Goal: Book appointment/travel/reservation

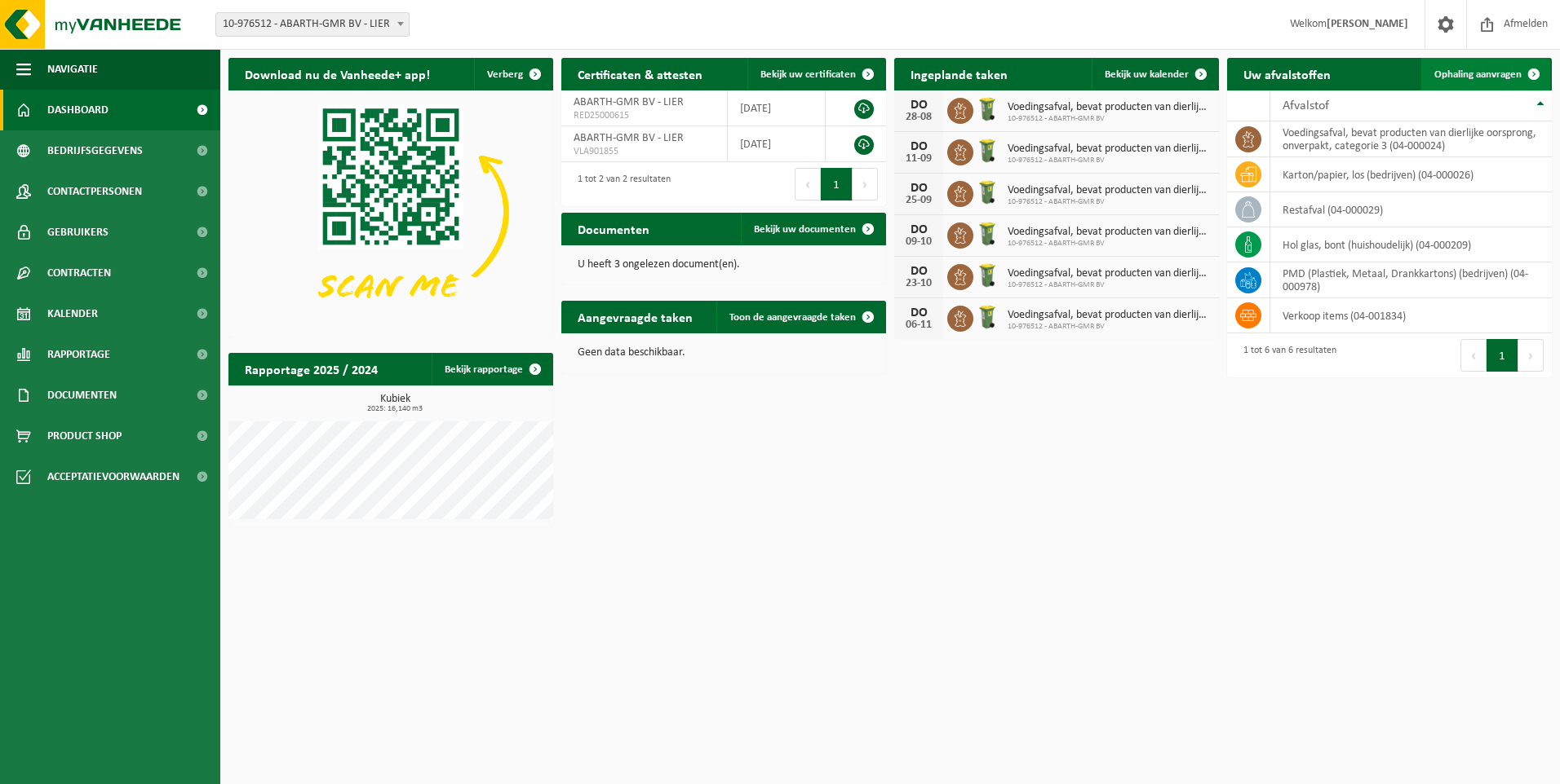
click at [1467, 79] on span "Ophaling aanvragen" at bounding box center [1477, 74] width 87 height 11
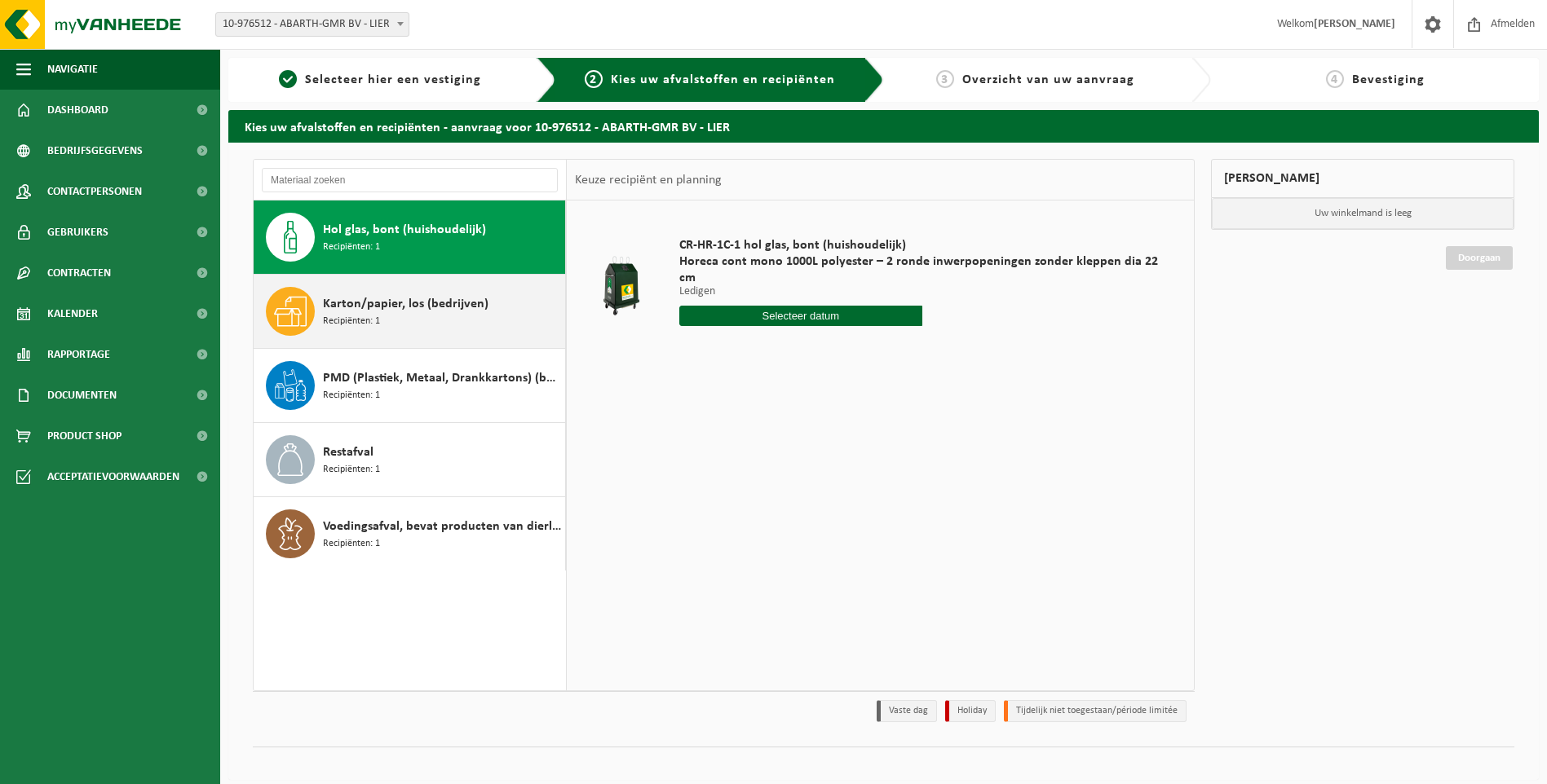
click at [377, 310] on span "Karton/papier, los (bedrijven)" at bounding box center [406, 304] width 166 height 20
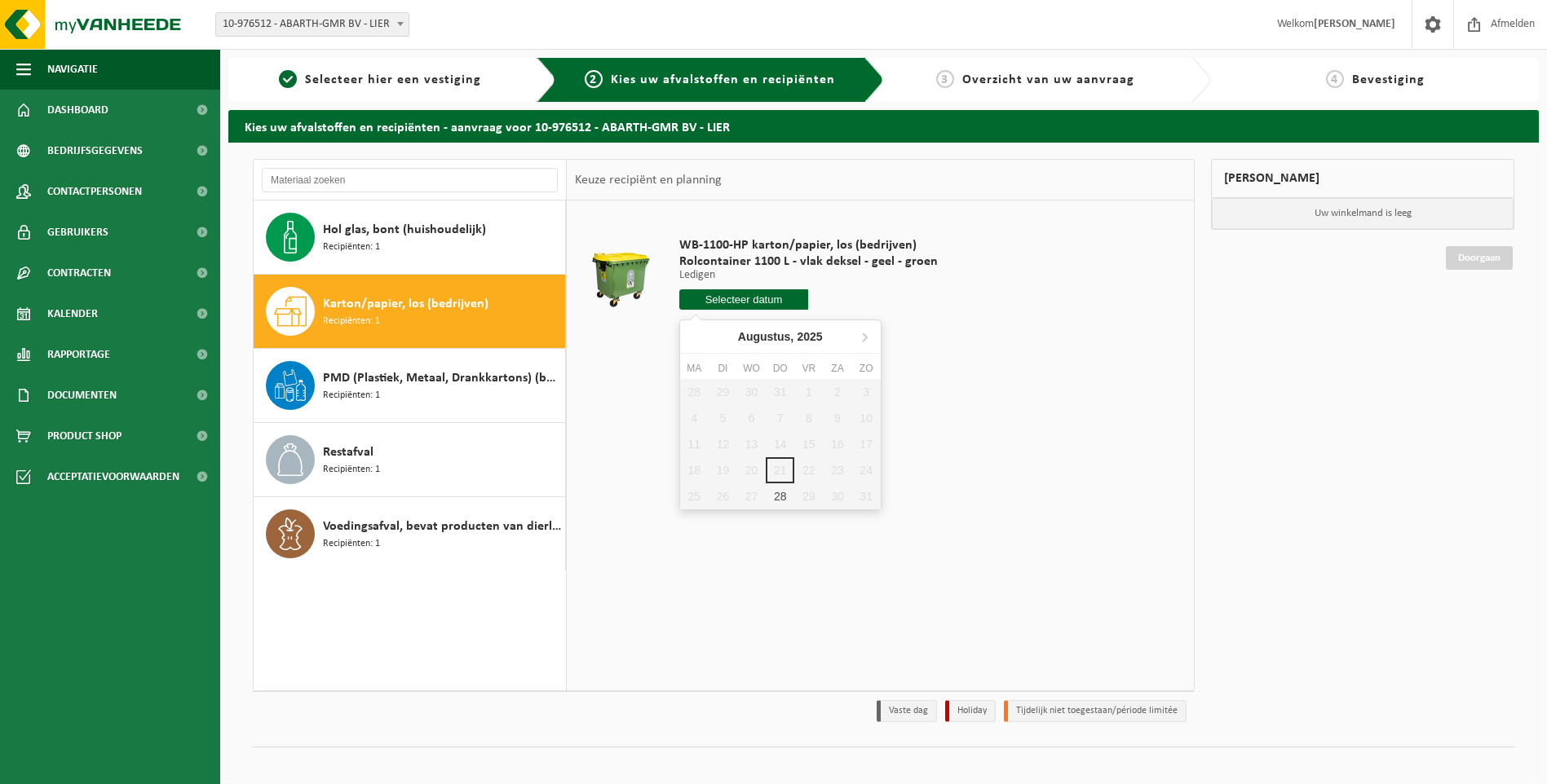
click at [732, 294] on input "text" at bounding box center [744, 299] width 130 height 20
click at [772, 497] on div "28" at bounding box center [779, 496] width 28 height 26
type input "Van 2025-08-28"
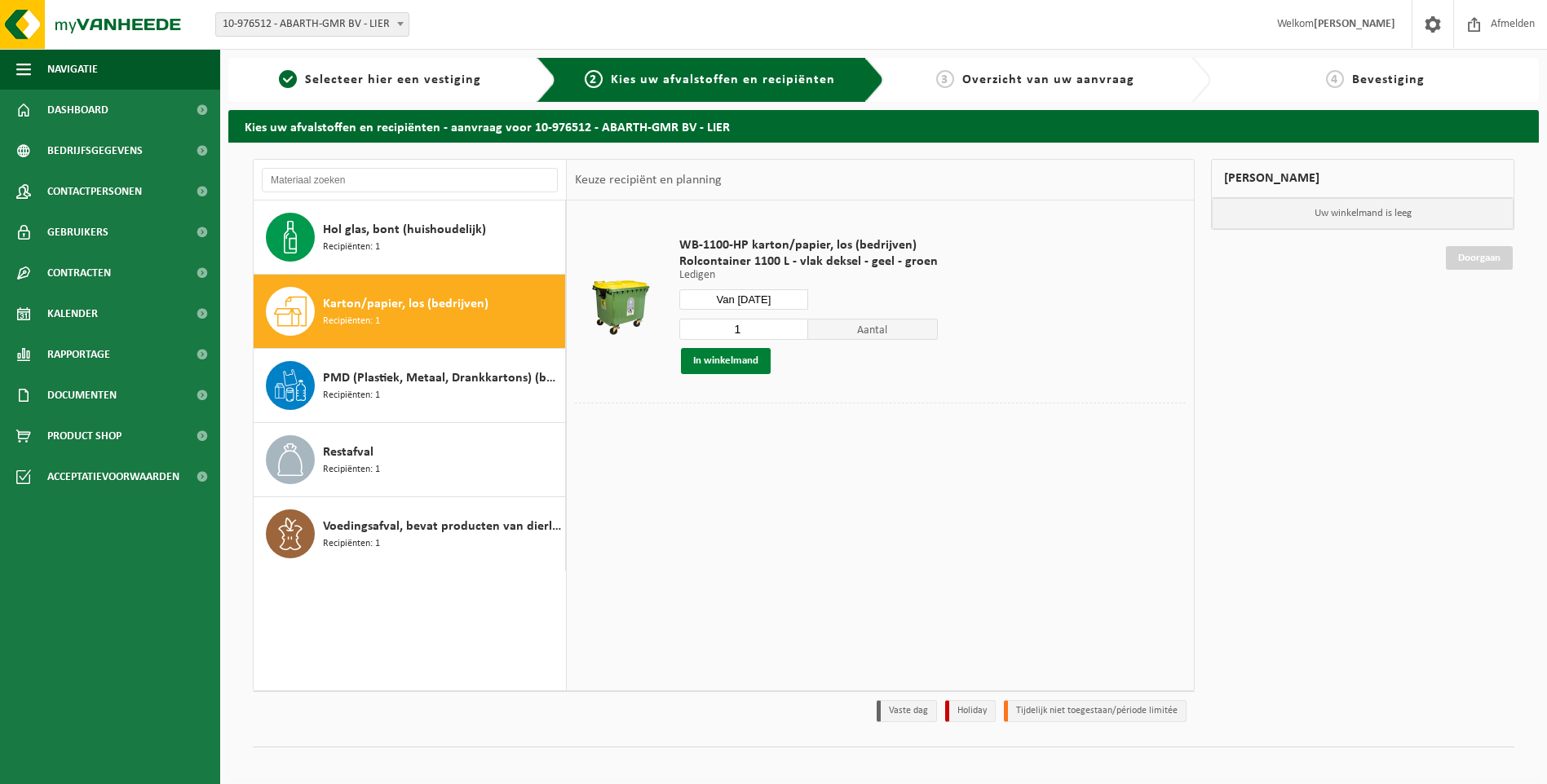
click at [726, 366] on button "In winkelmand" at bounding box center [726, 361] width 90 height 26
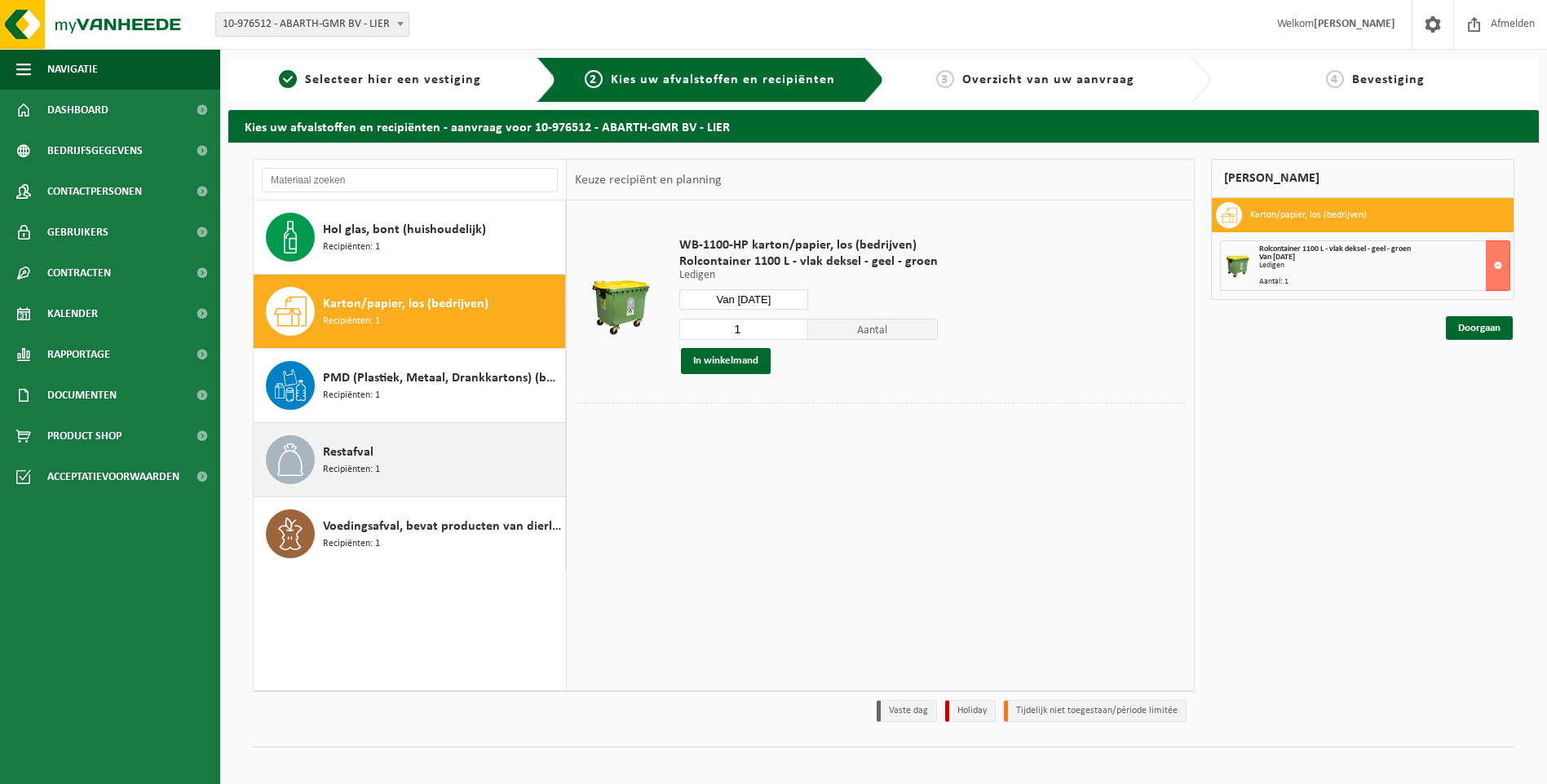
click at [377, 465] on span "Recipiënten: 1" at bounding box center [351, 470] width 58 height 16
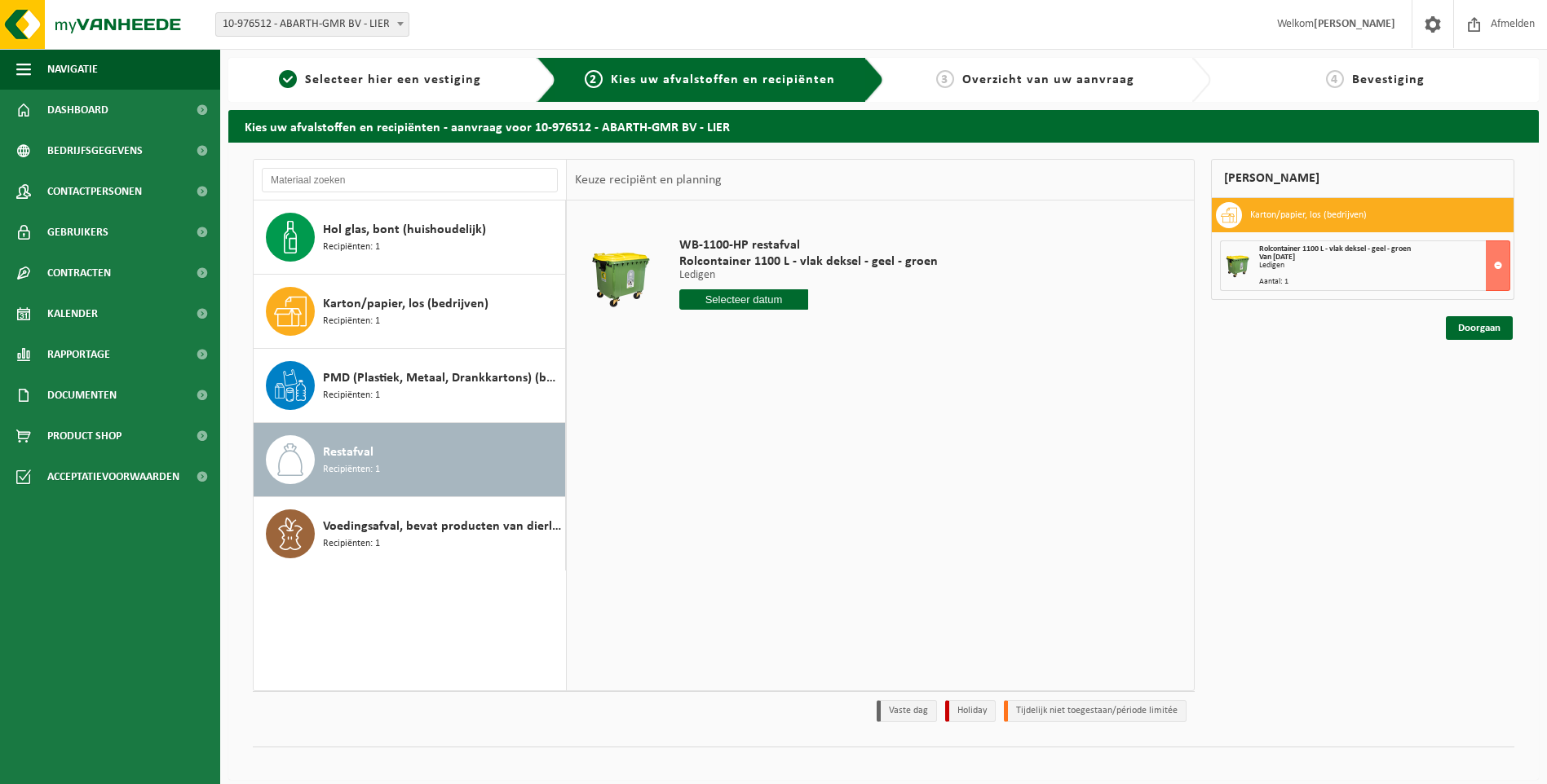
click at [725, 301] on input "text" at bounding box center [744, 299] width 130 height 20
click at [719, 497] on div "26" at bounding box center [723, 496] width 28 height 26
type input "Van 2025-08-26"
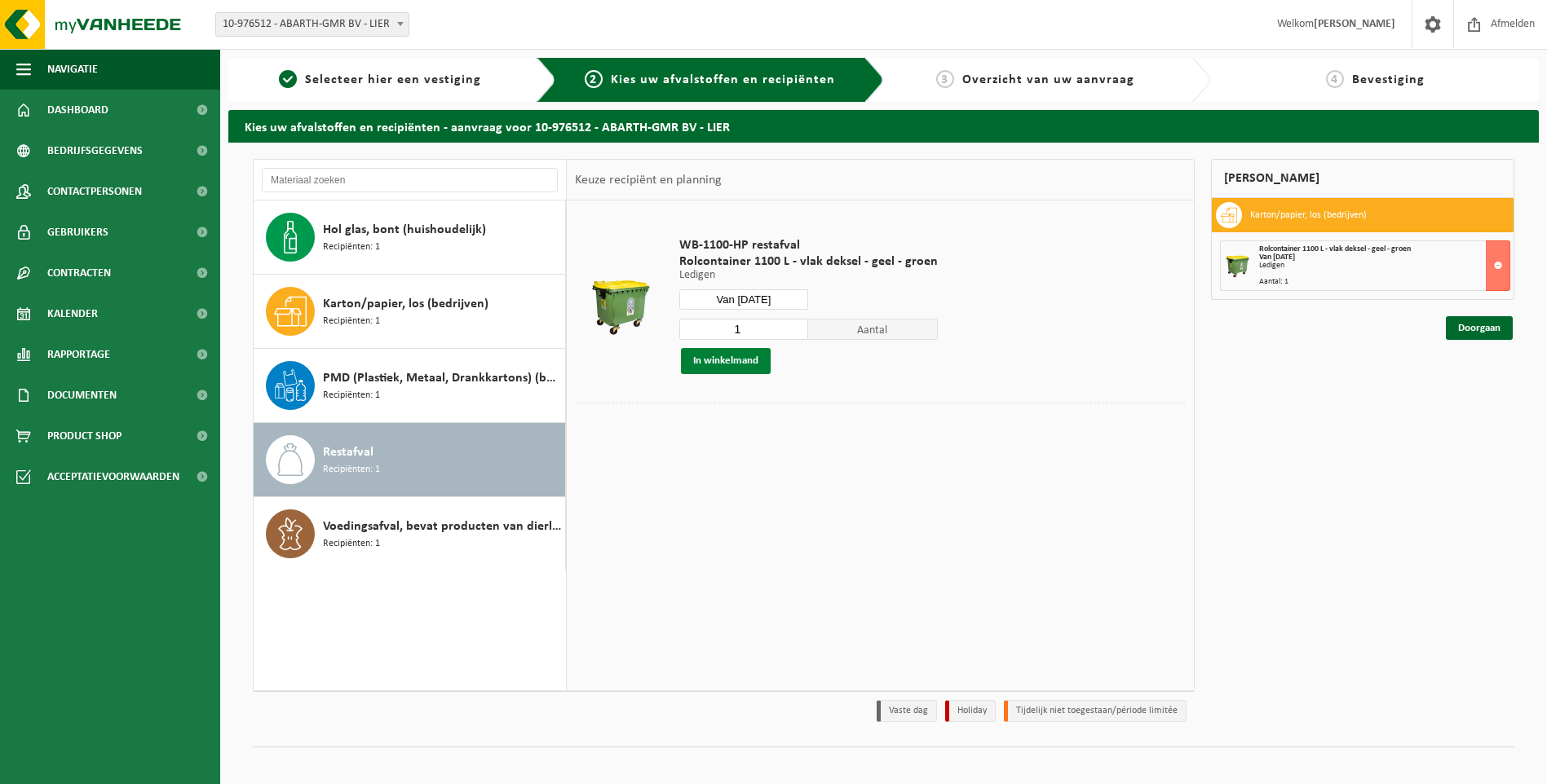
click at [730, 367] on button "In winkelmand" at bounding box center [726, 361] width 90 height 26
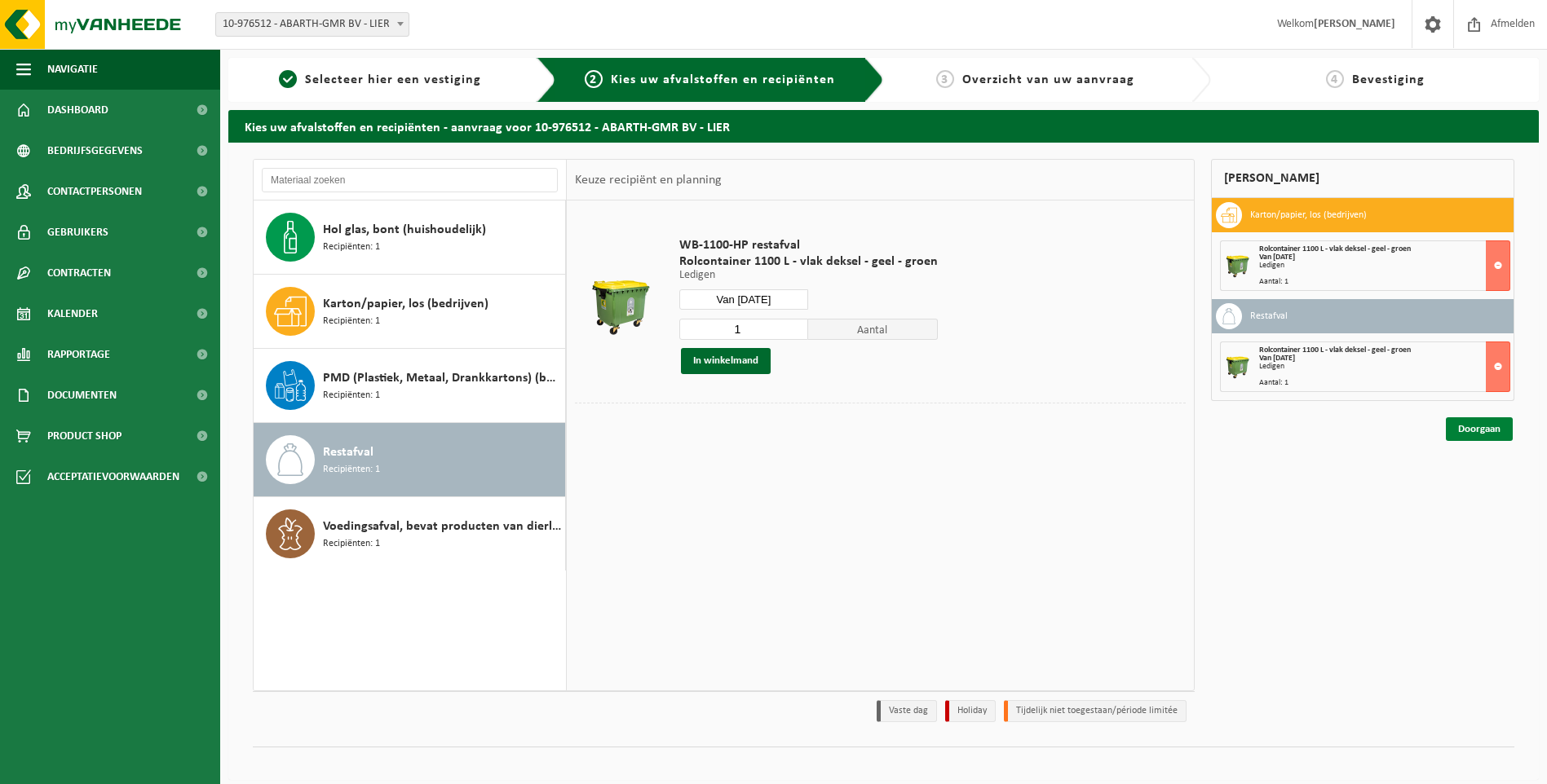
click at [1472, 433] on link "Doorgaan" at bounding box center [1480, 429] width 67 height 23
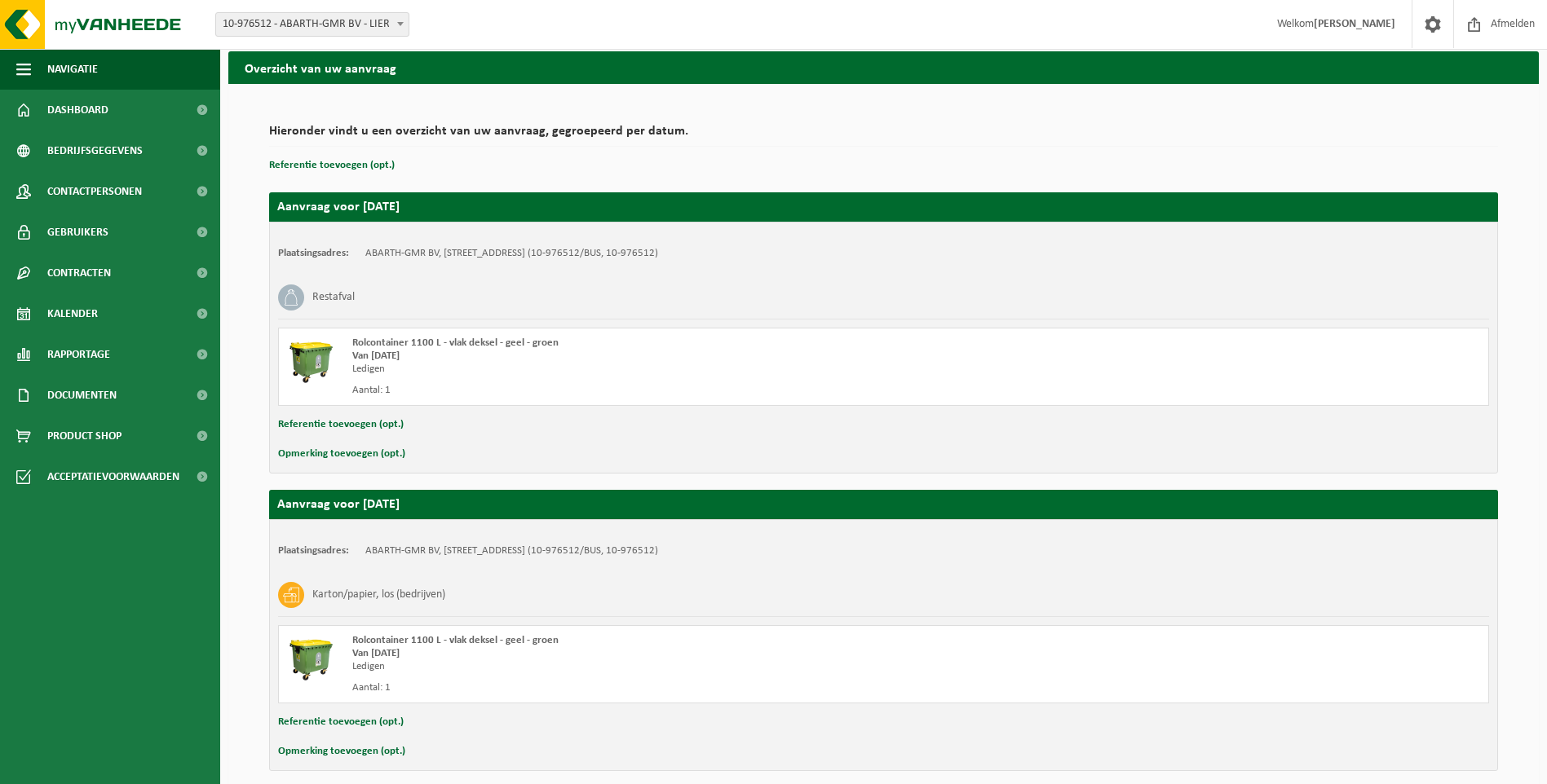
scroll to position [128, 0]
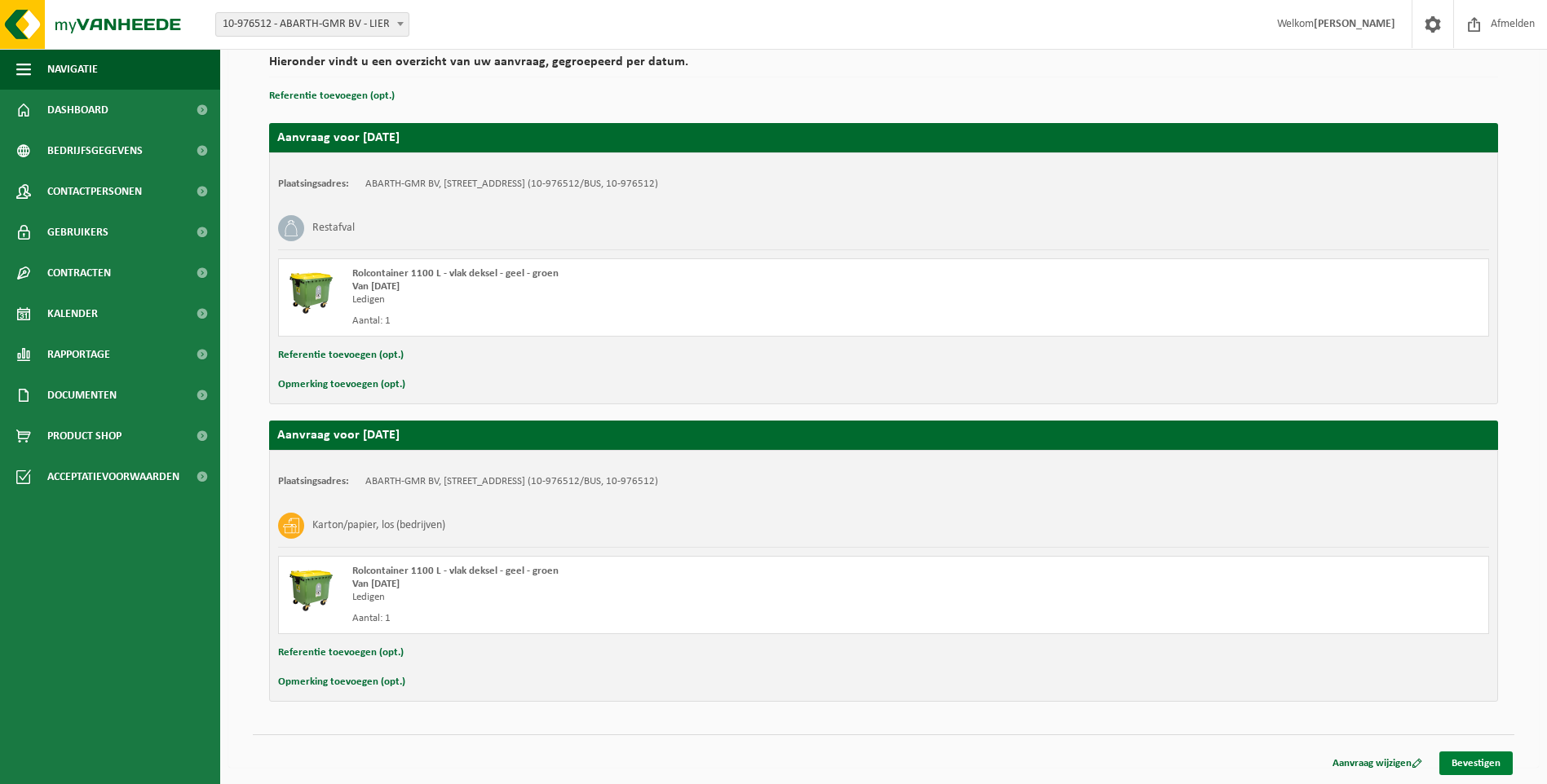
click at [1483, 760] on link "Bevestigen" at bounding box center [1476, 764] width 73 height 23
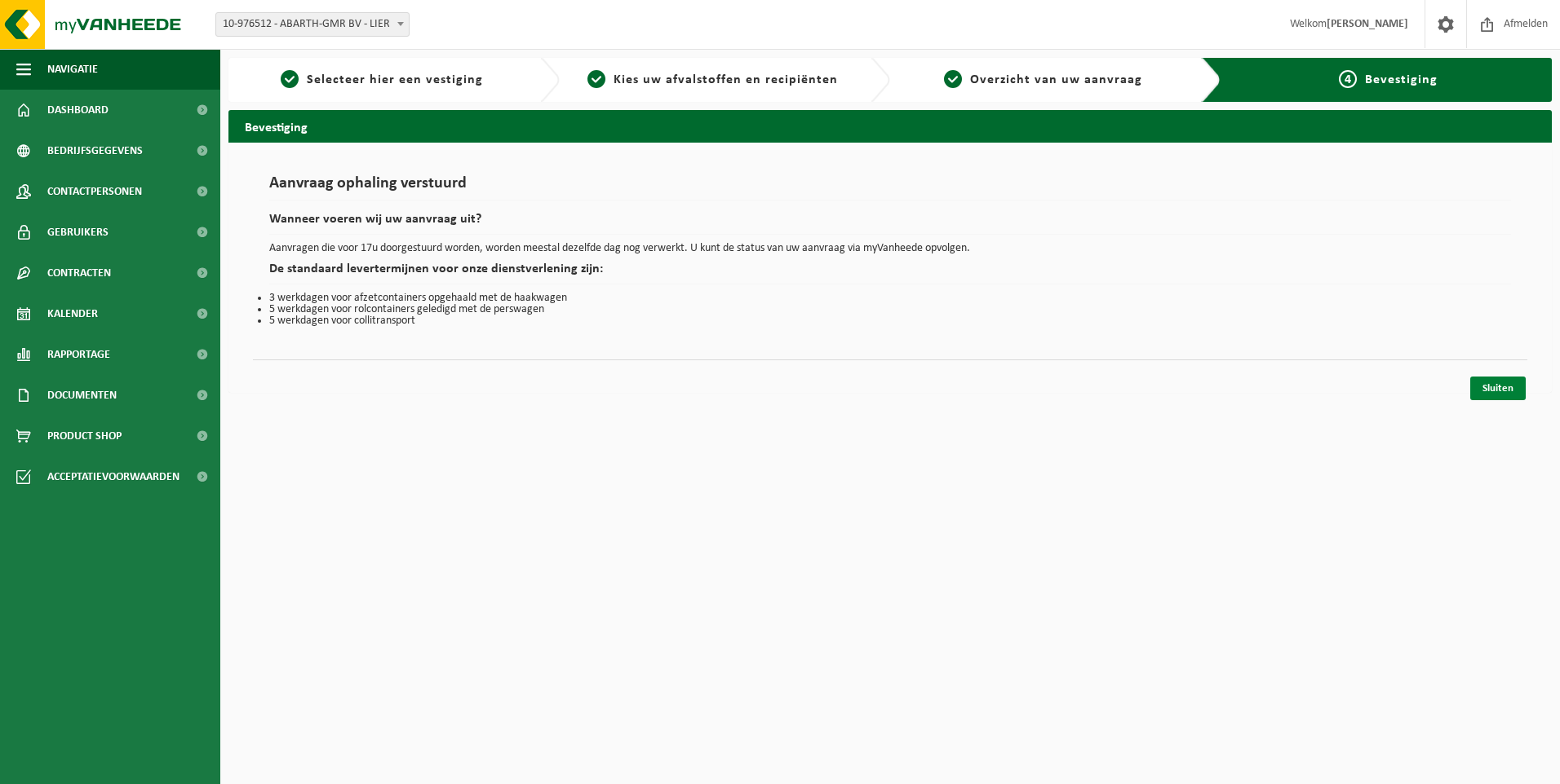
click at [1499, 392] on link "Sluiten" at bounding box center [1498, 388] width 56 height 23
